Goal: Transaction & Acquisition: Purchase product/service

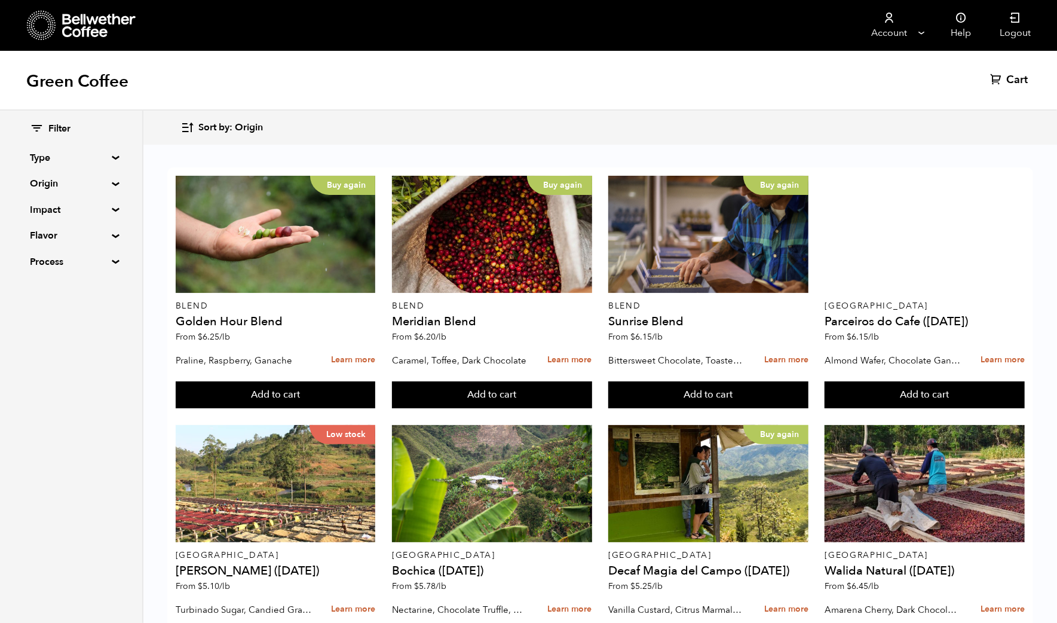
scroll to position [225, 0]
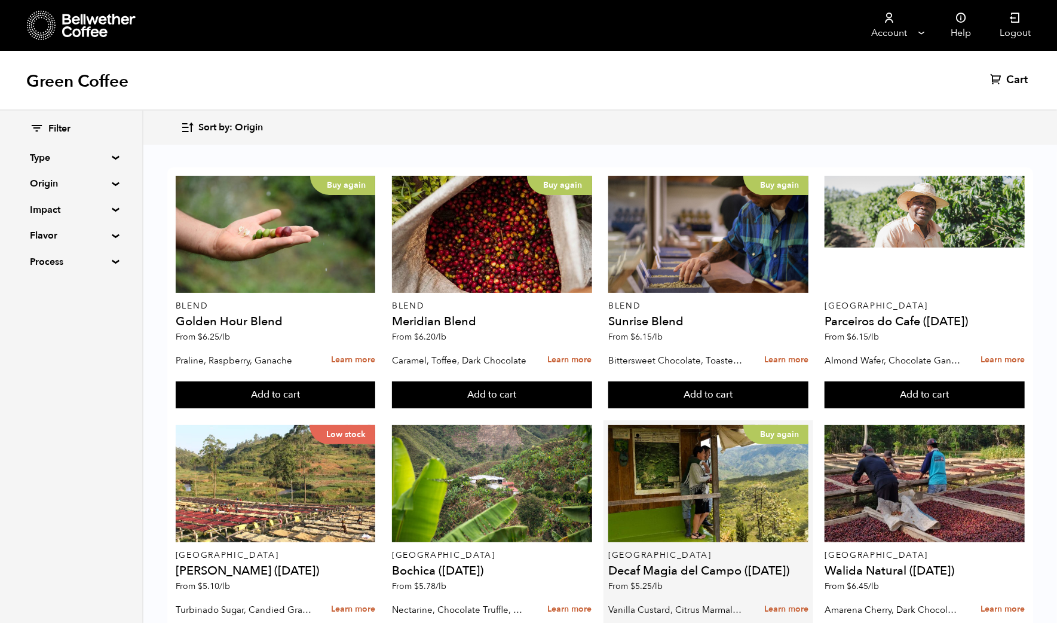
click at [376, 409] on button "Add to cart" at bounding box center [276, 394] width 200 height 27
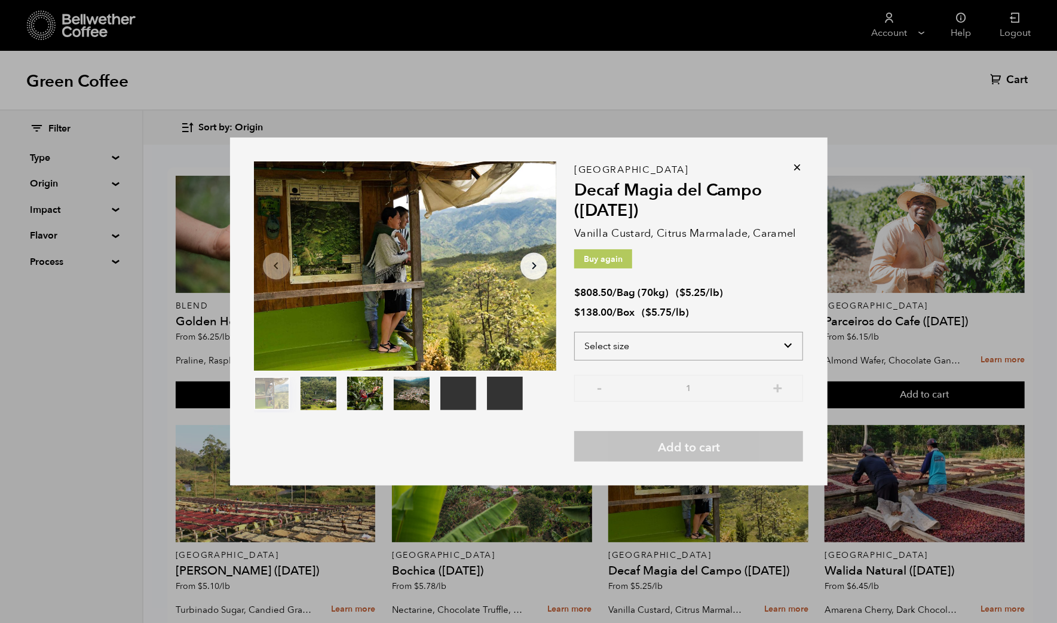
select select "box"
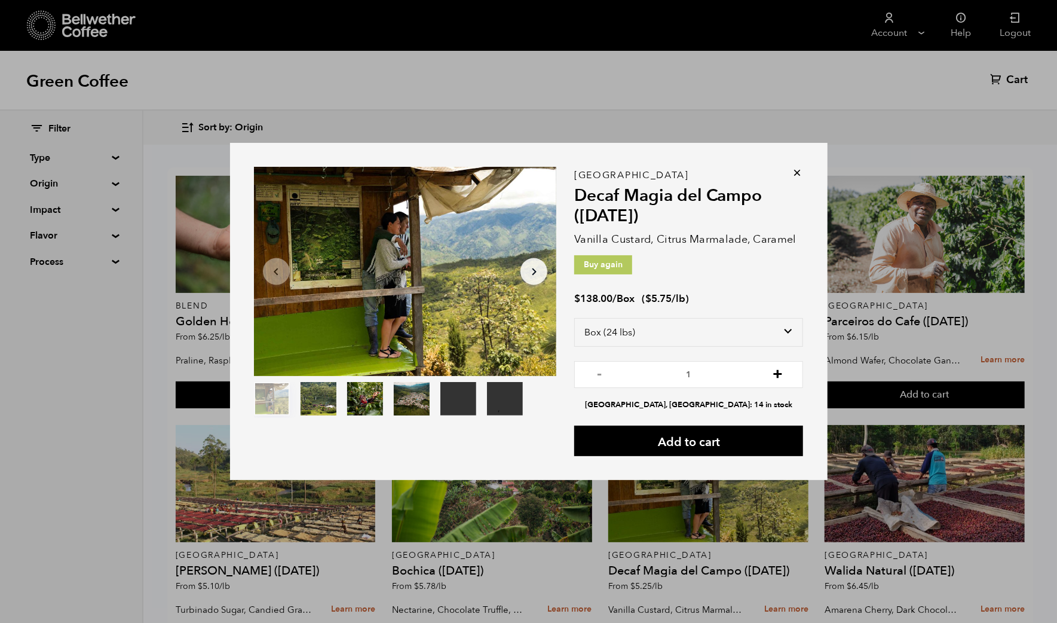
click at [785, 367] on button "+" at bounding box center [777, 373] width 15 height 12
type input "3"
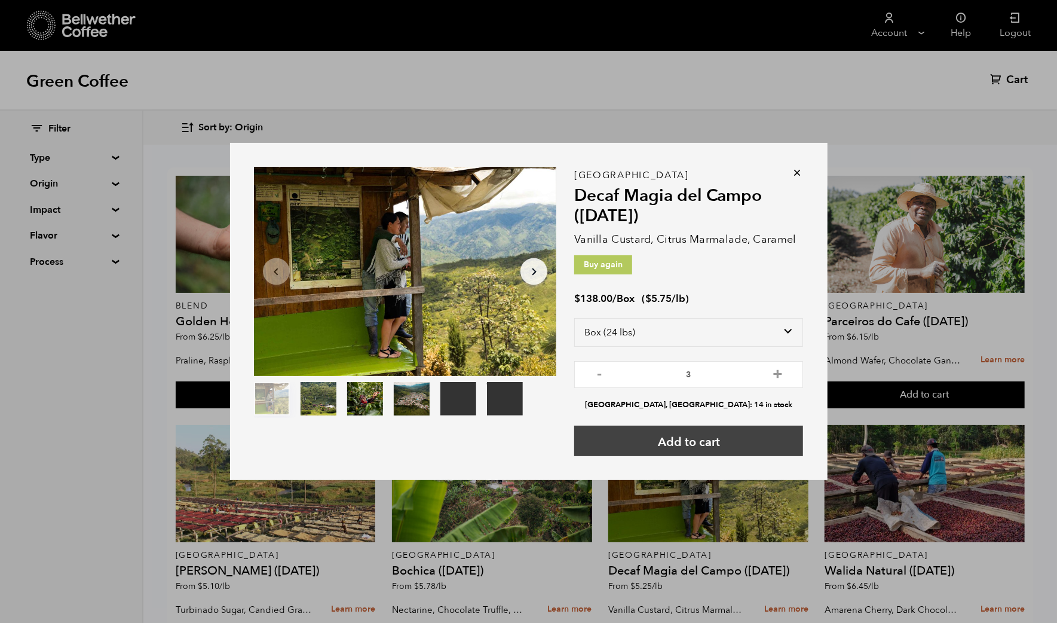
click at [788, 441] on button "Add to cart" at bounding box center [688, 441] width 229 height 30
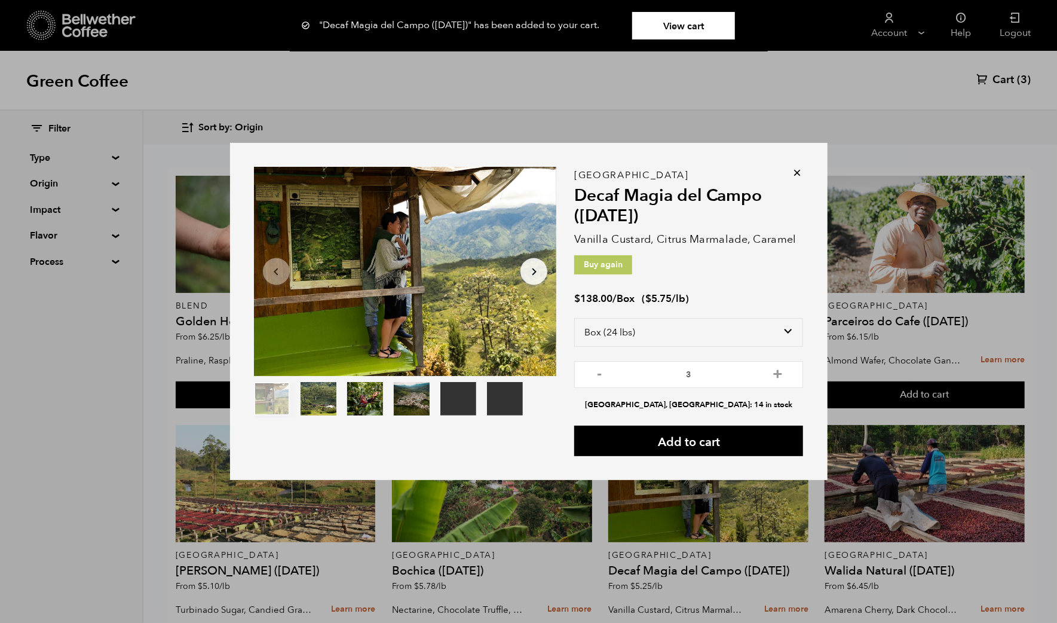
click at [696, 27] on link "View cart" at bounding box center [683, 25] width 103 height 27
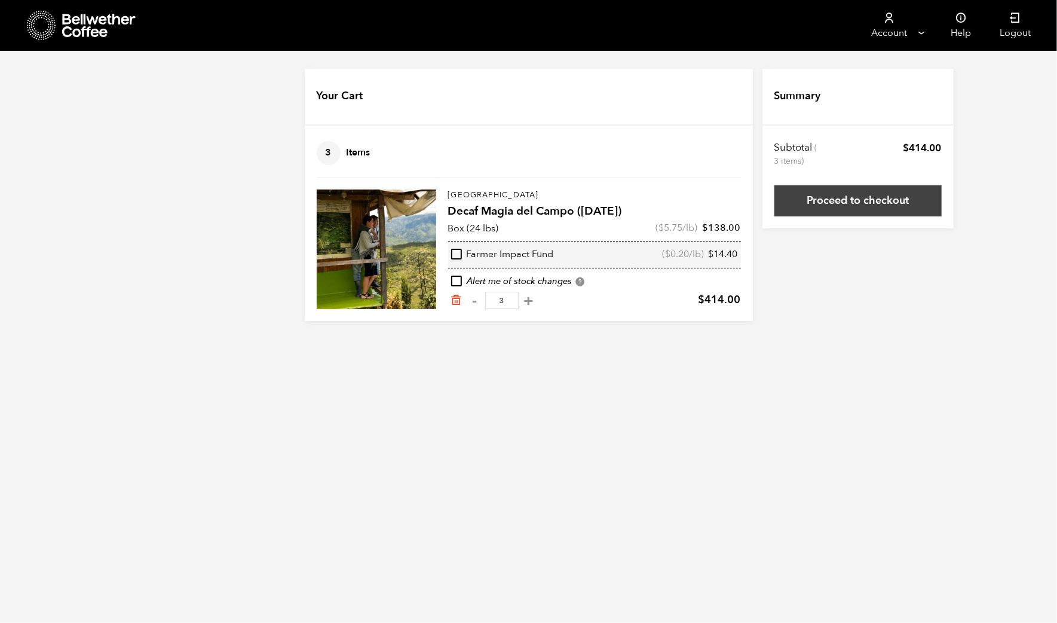
click at [938, 198] on link "Proceed to checkout" at bounding box center [858, 200] width 167 height 31
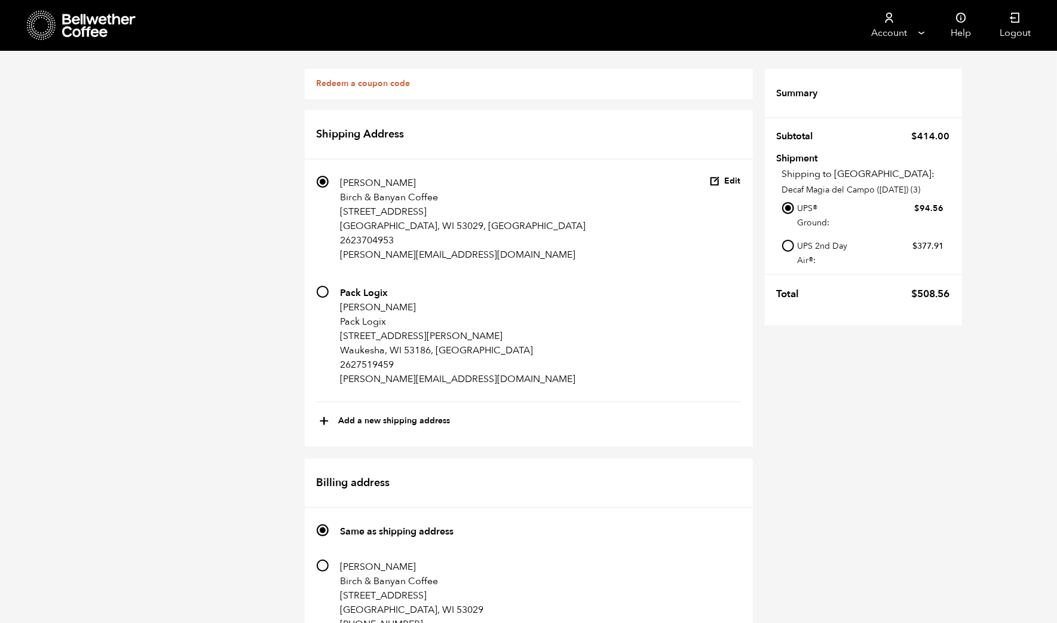
click at [317, 89] on link "Redeem a coupon code" at bounding box center [364, 83] width 94 height 11
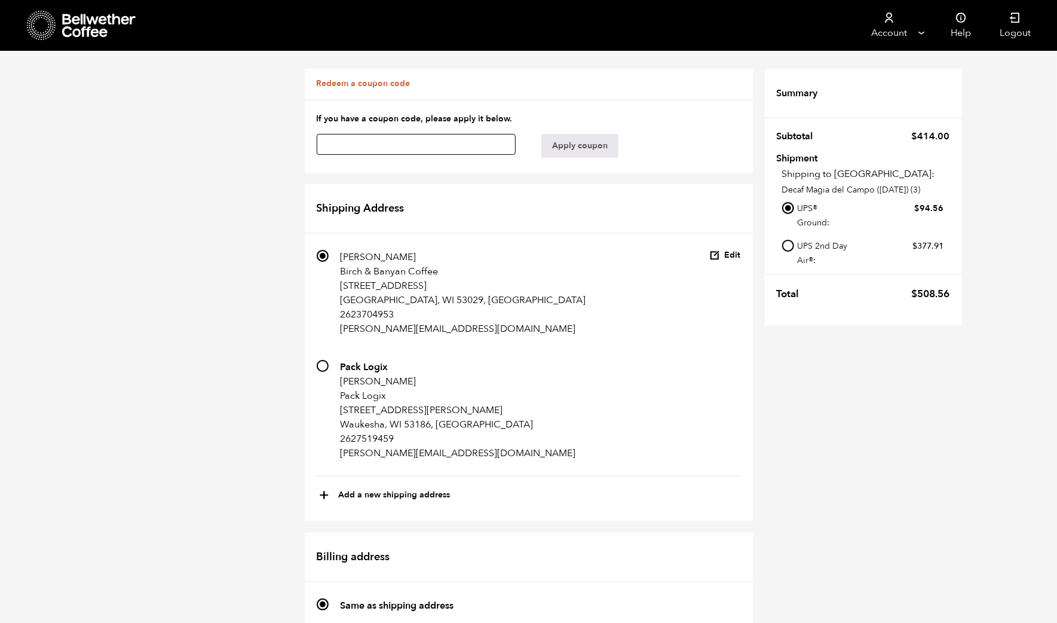
paste input "fq45jozvxsq8fqln"
type input "fq45jozvxsq8fqln"
click at [600, 157] on button "Apply coupon" at bounding box center [580, 146] width 77 height 24
